Goal: Task Accomplishment & Management: Manage account settings

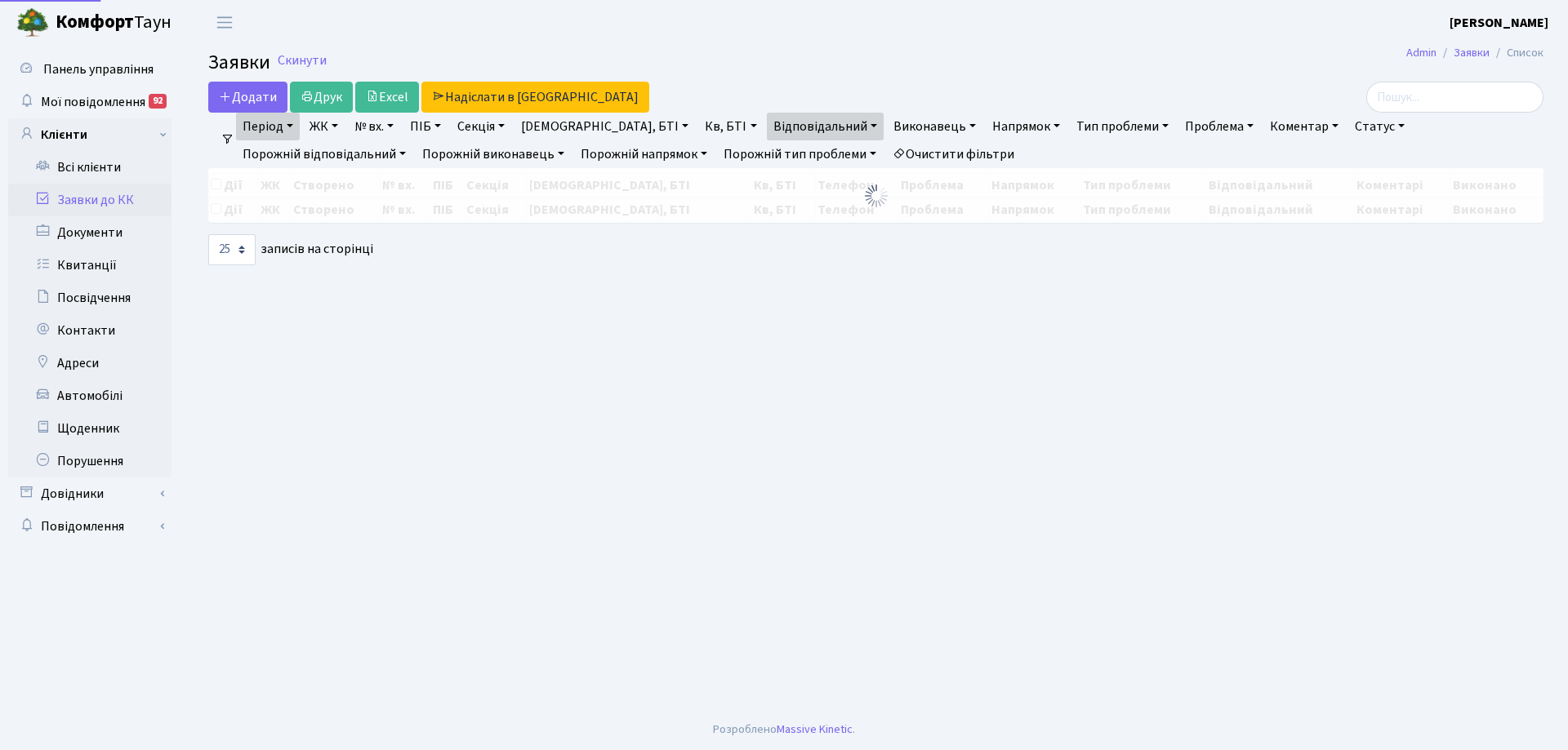
select select "25"
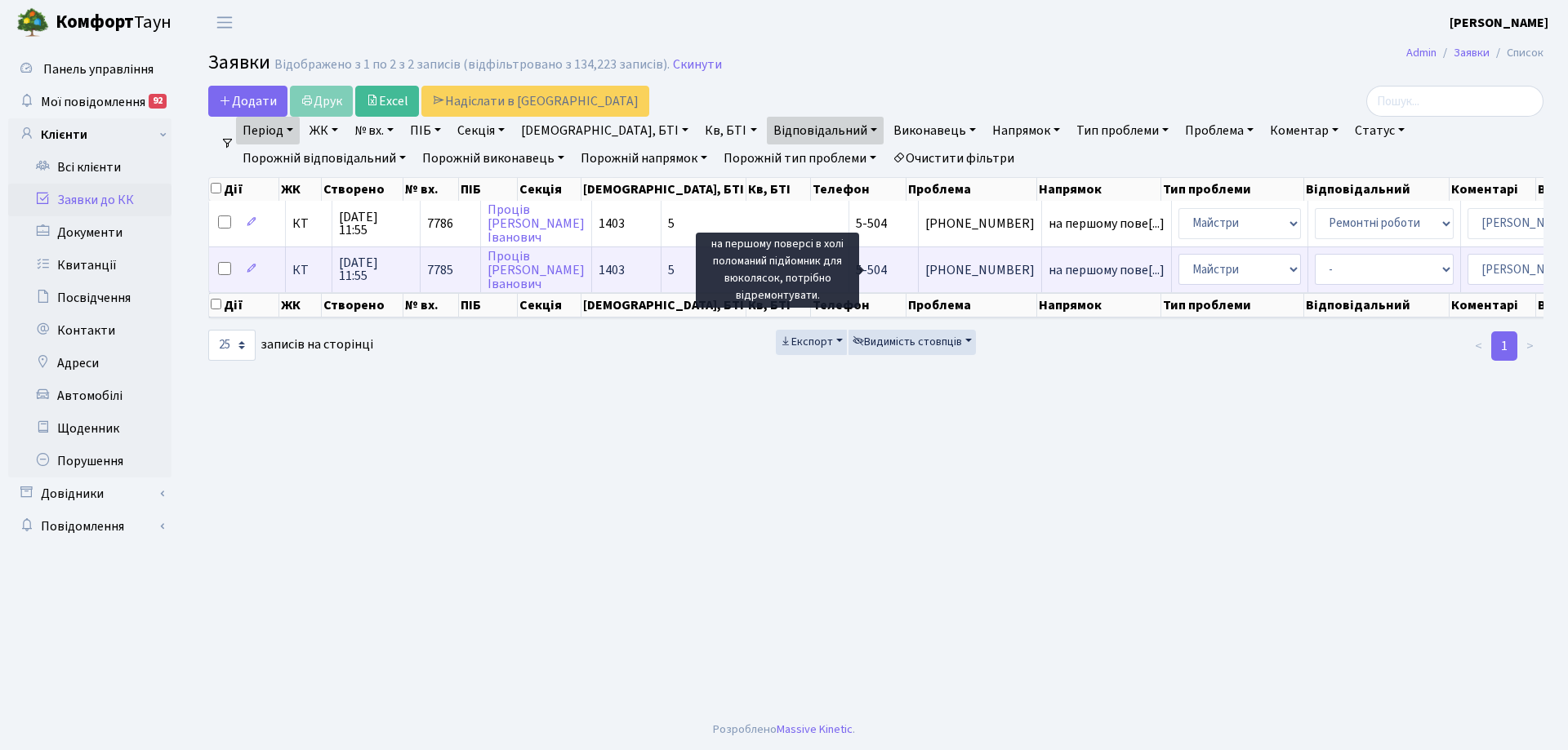
click at [1049, 267] on span "на першому пове[...]" at bounding box center [1106, 270] width 116 height 18
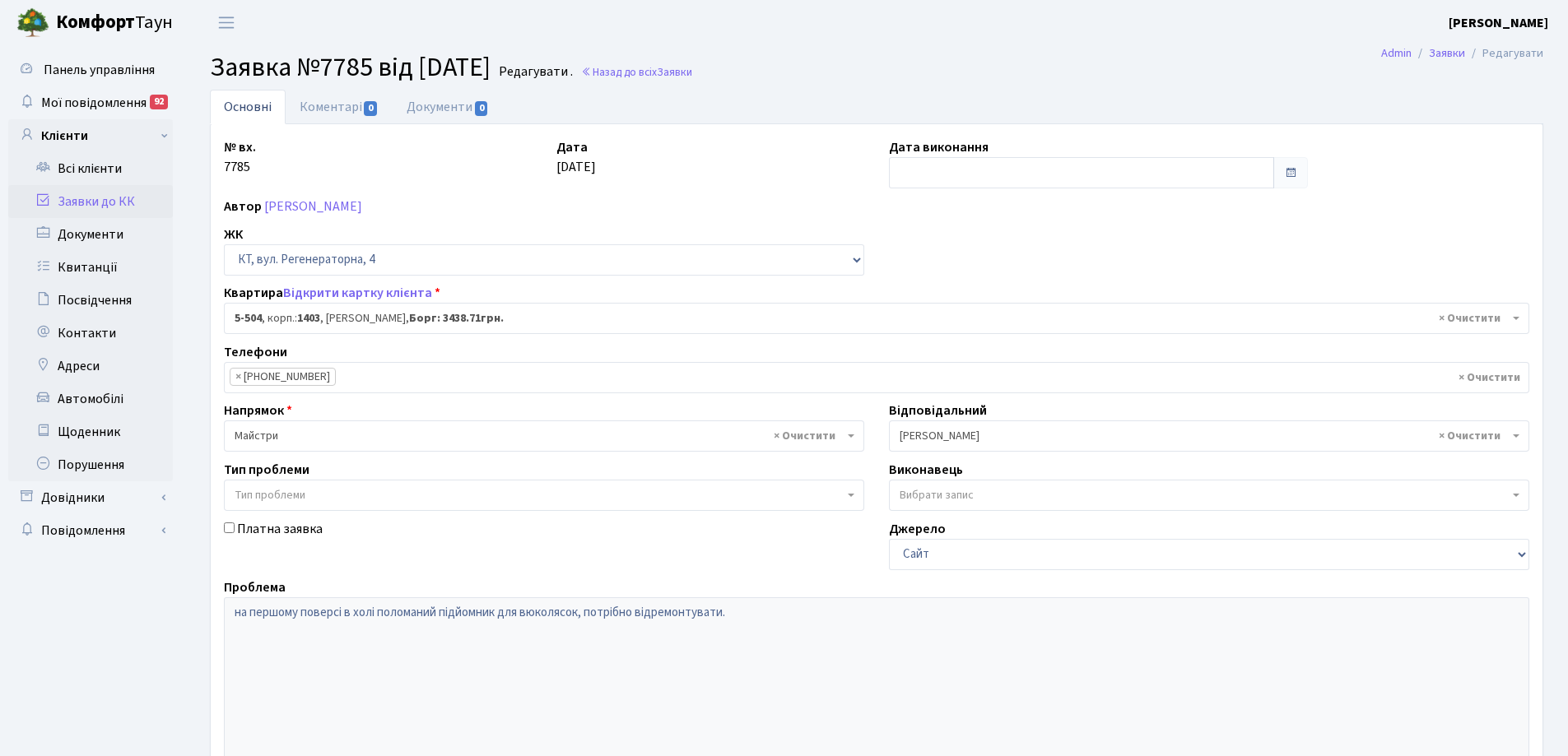
select select "2032"
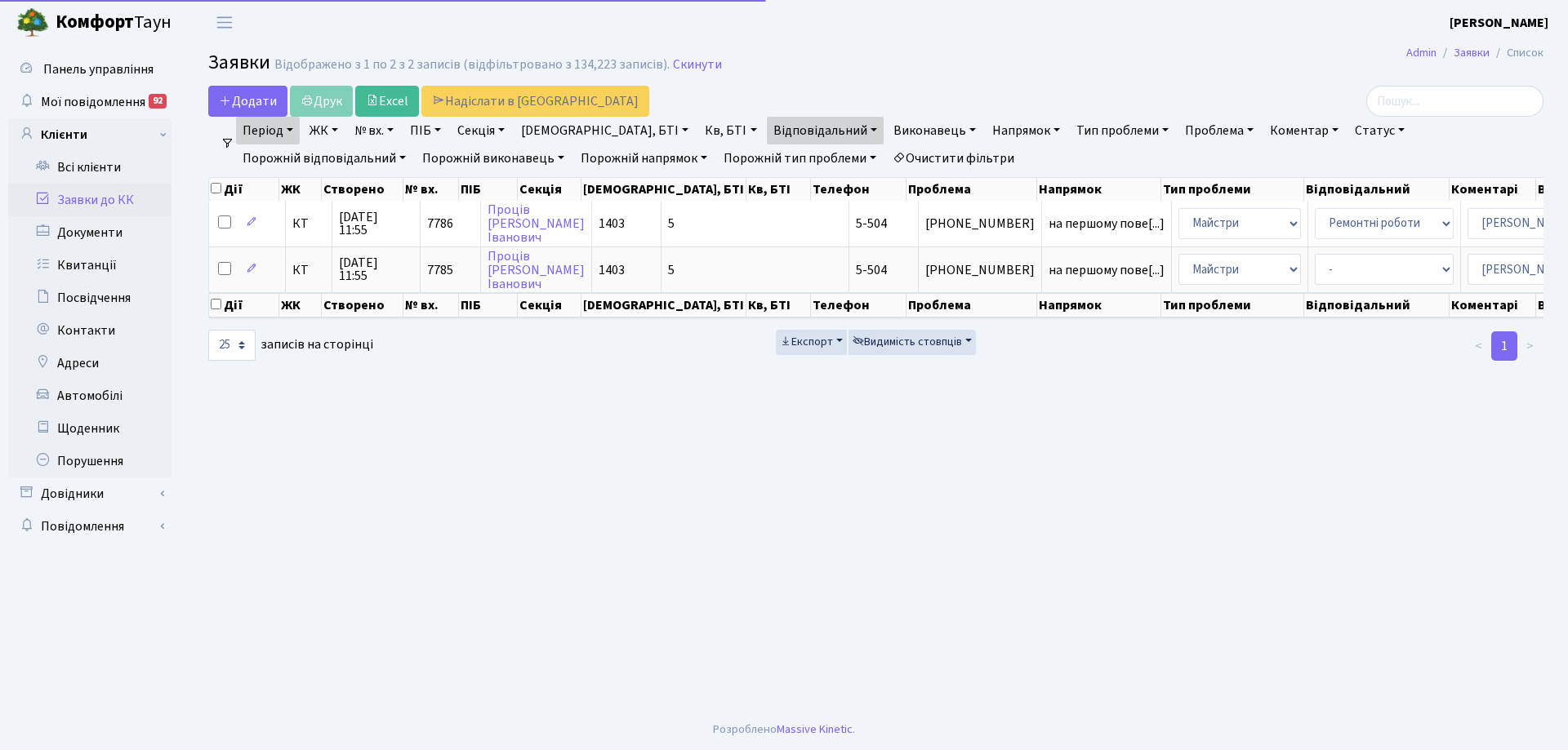
select select "25"
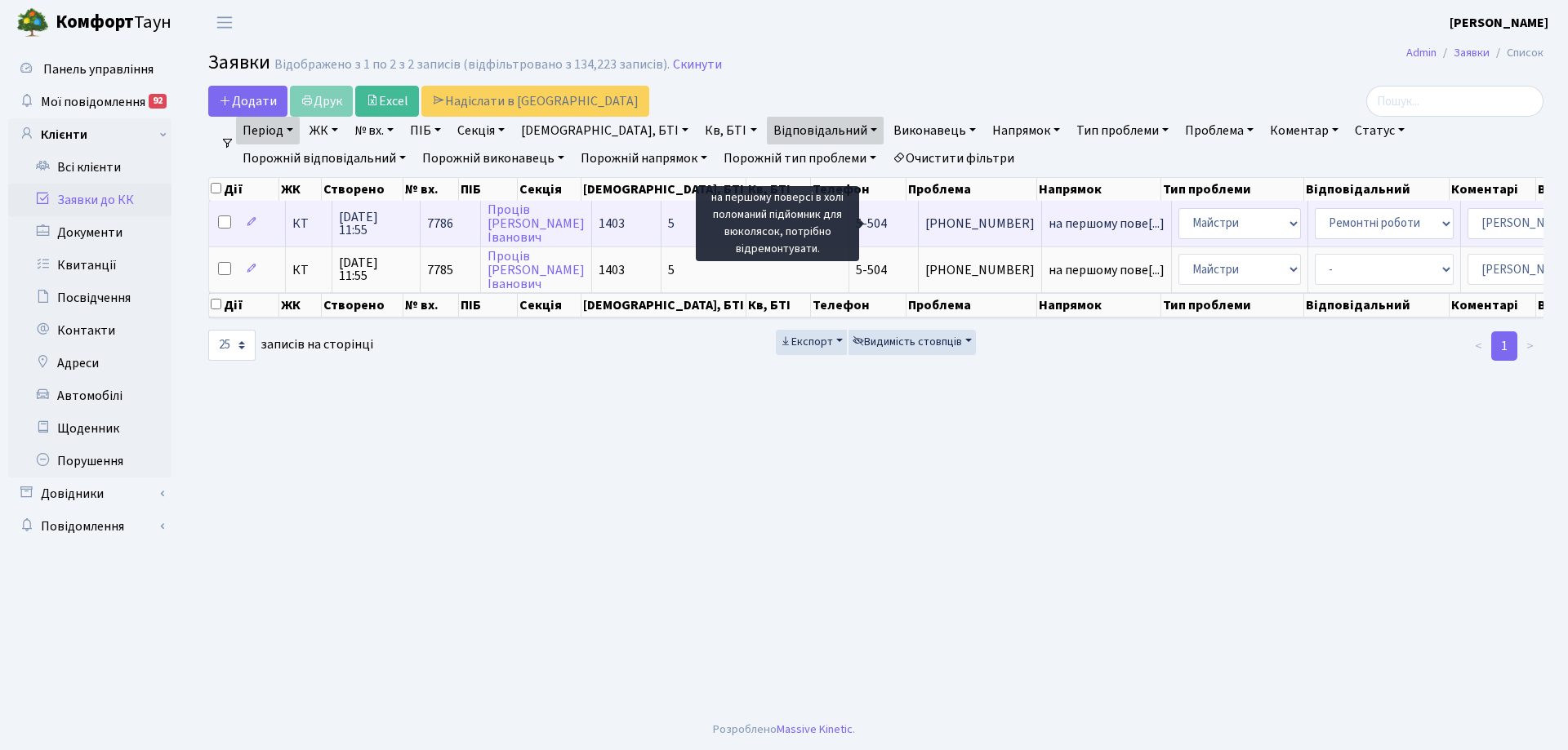
click at [1049, 224] on span "на першому пове[...]" at bounding box center [1106, 224] width 116 height 18
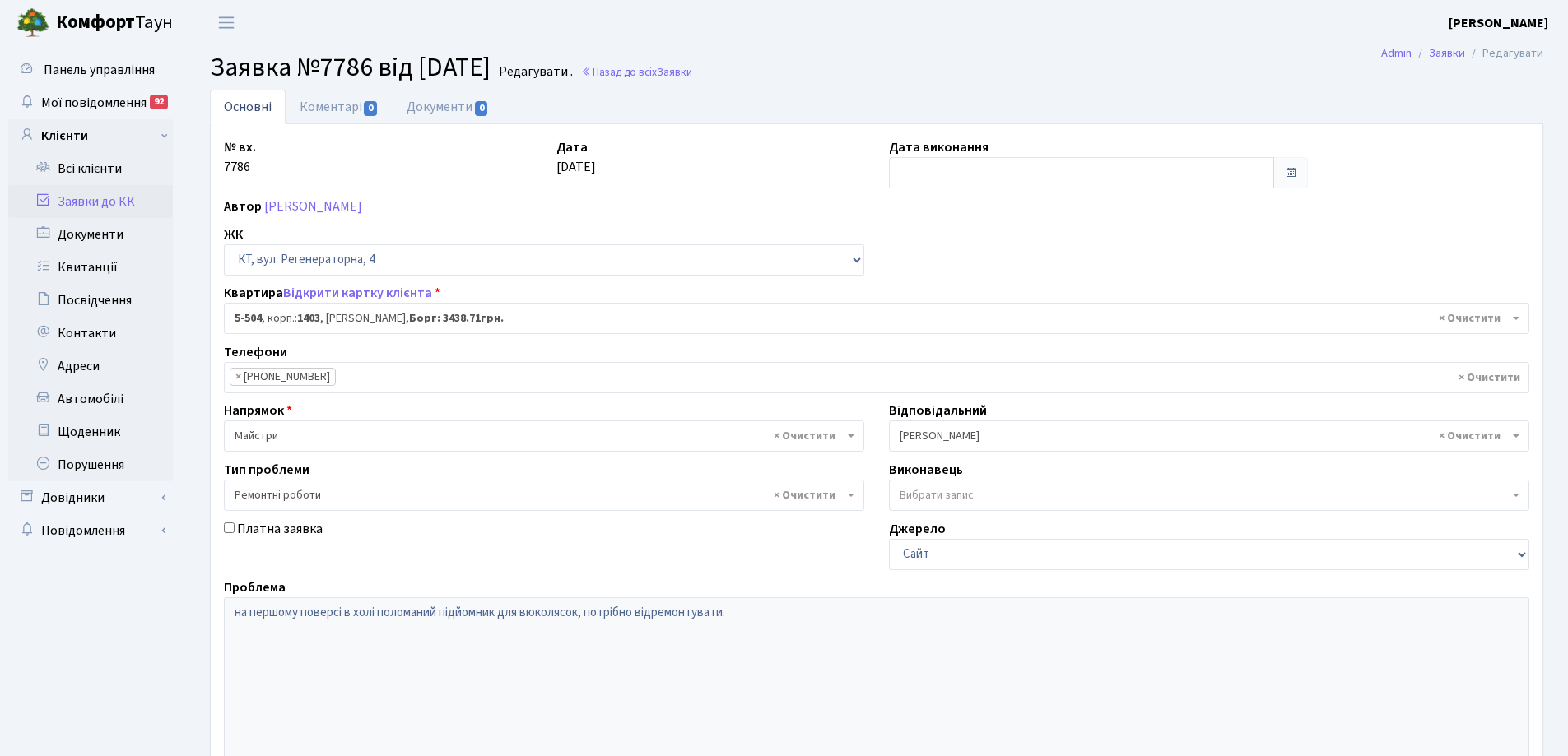
select select "2032"
select select "62"
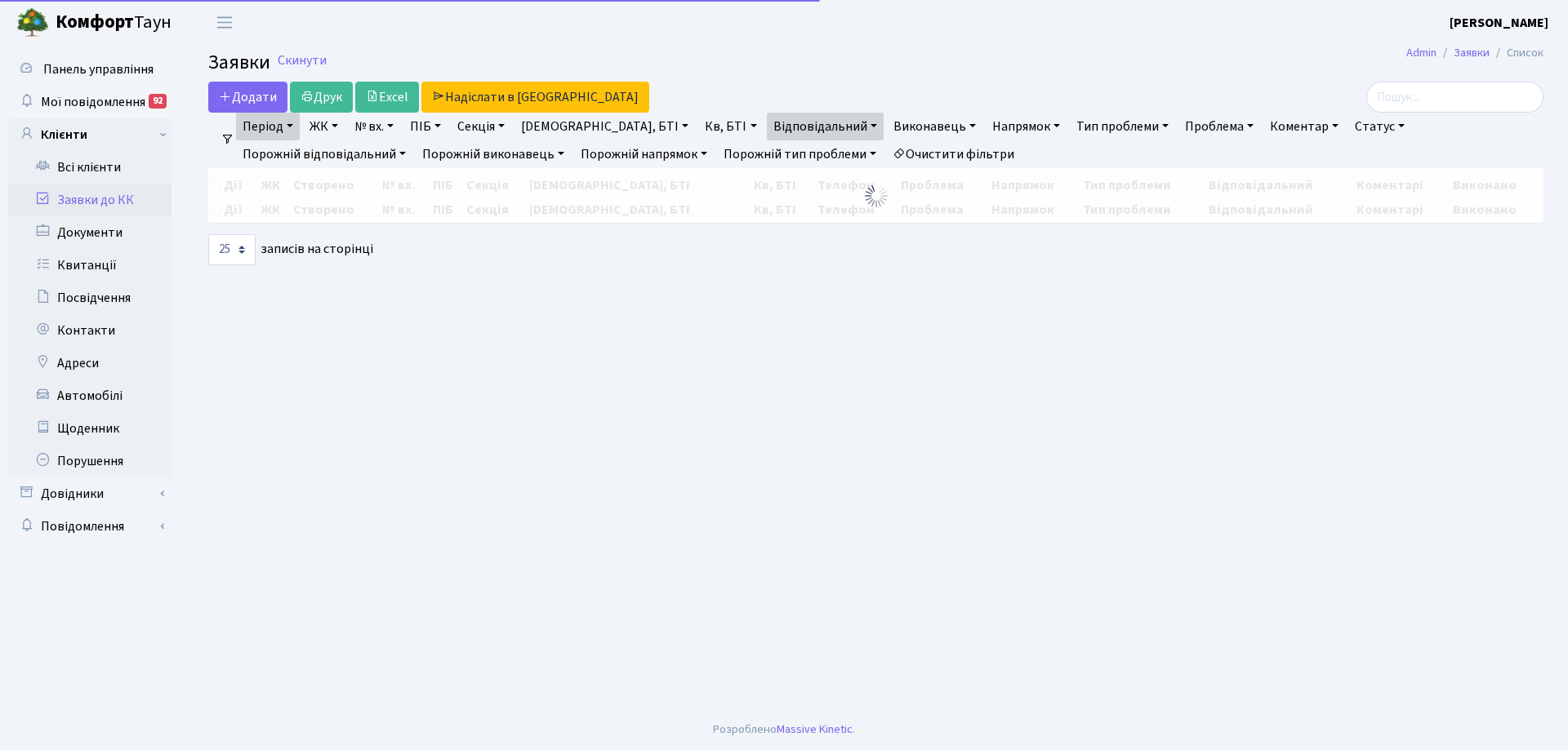
select select "25"
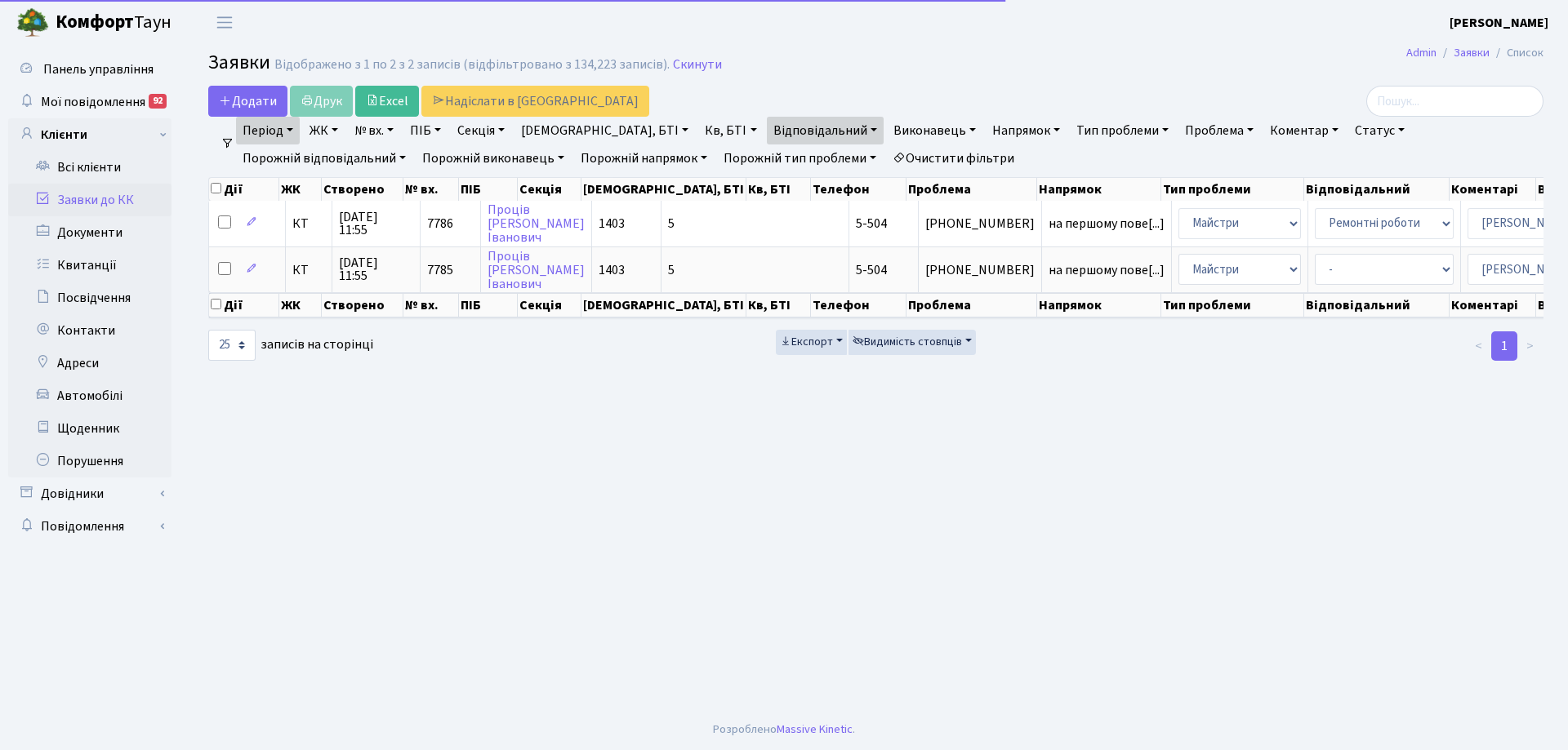
select select "25"
